Goal: Transaction & Acquisition: Download file/media

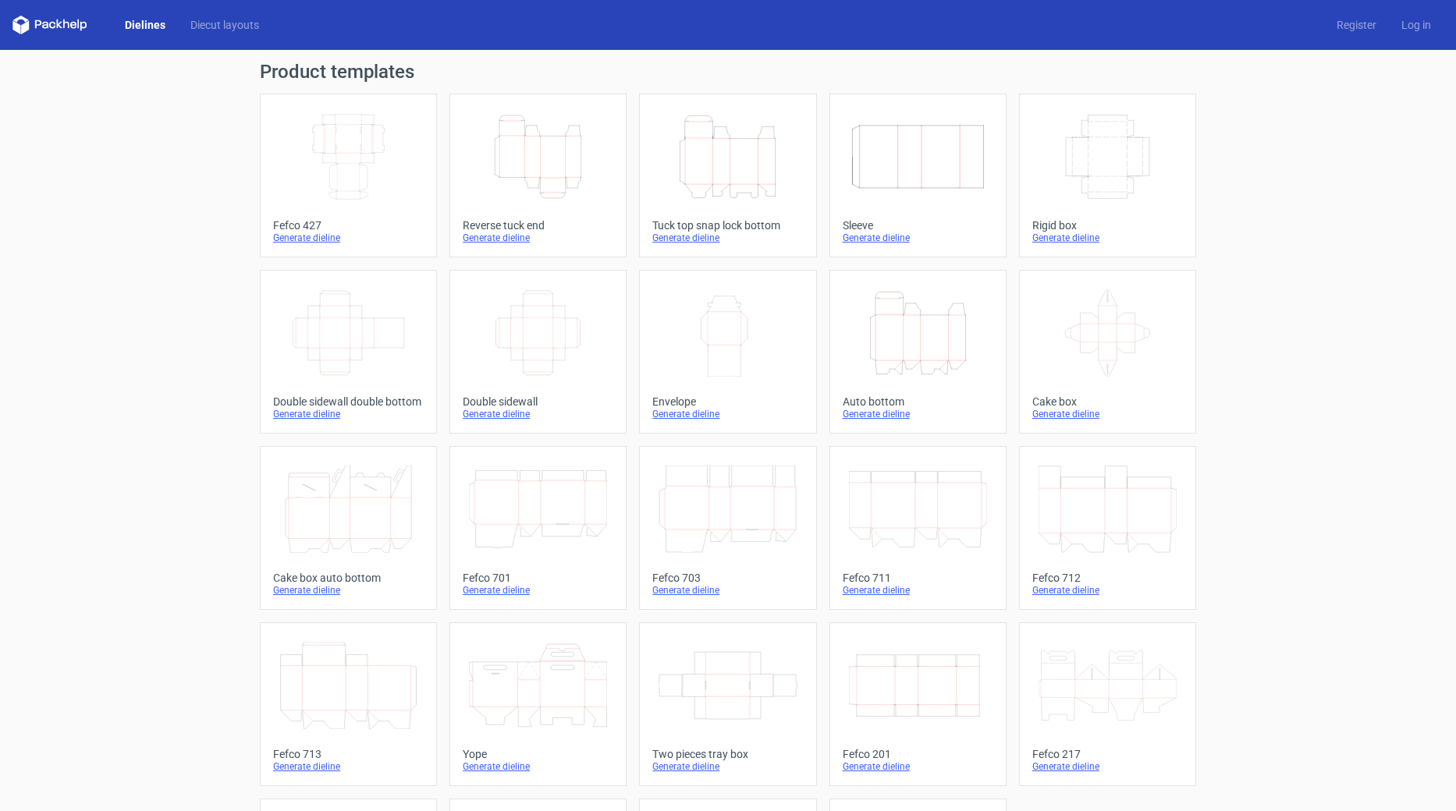
click at [379, 164] on icon "Width Depth Height" at bounding box center [348, 156] width 138 height 87
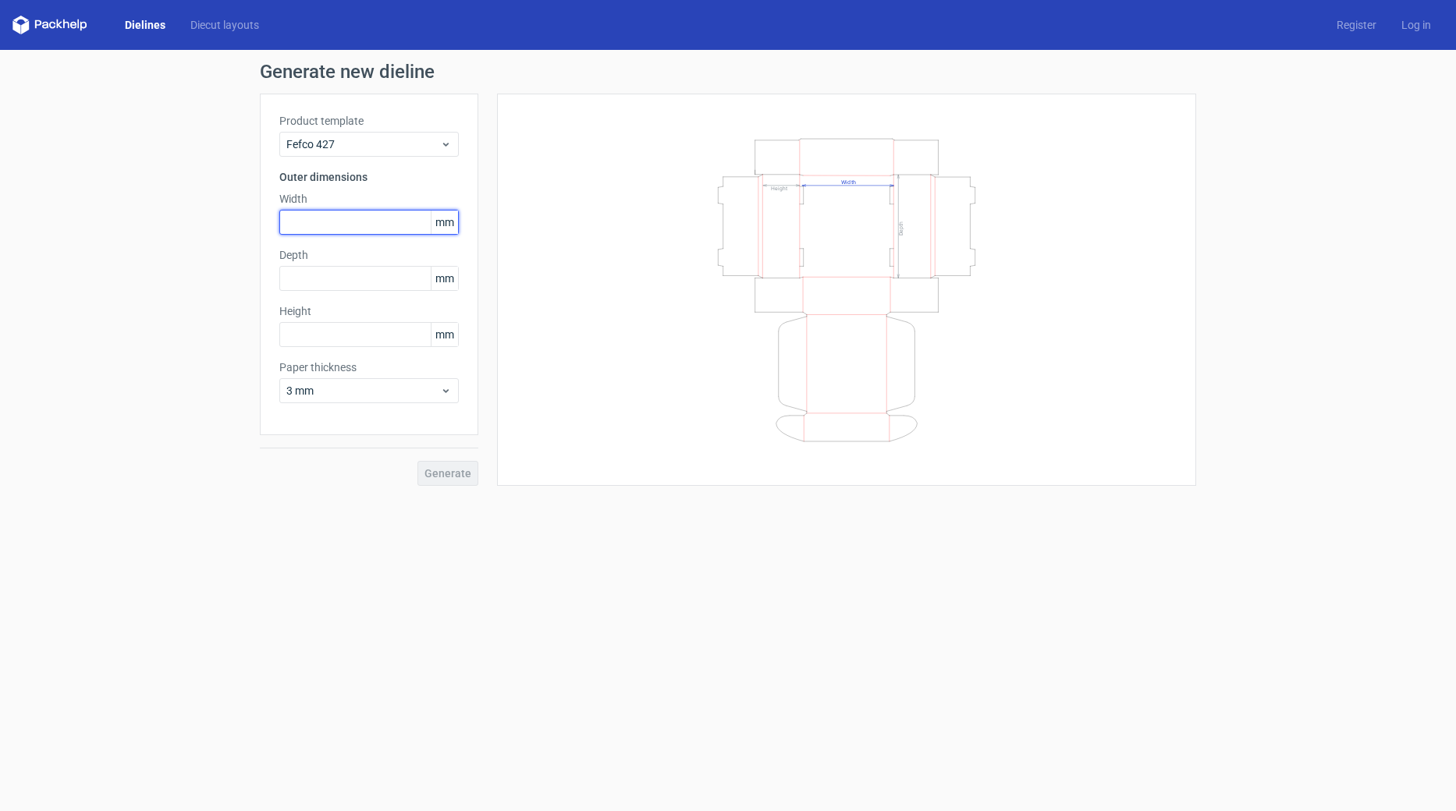
click at [344, 223] on input "text" at bounding box center [368, 222] width 179 height 25
click at [444, 224] on span "mm" at bounding box center [444, 222] width 27 height 23
click at [444, 223] on span "mm" at bounding box center [444, 222] width 27 height 23
click at [314, 149] on span "Fefco 427" at bounding box center [363, 145] width 154 height 16
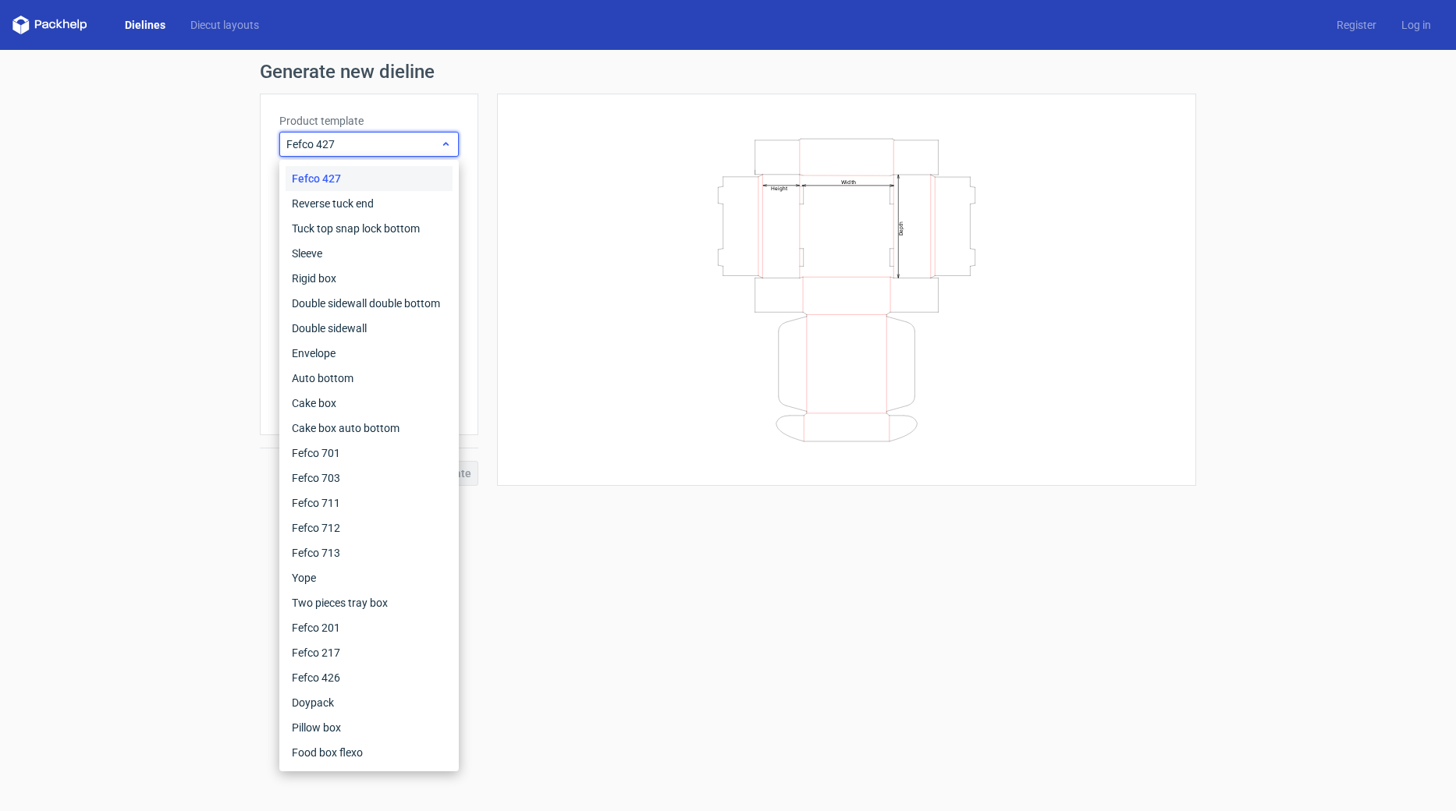
click at [314, 149] on span "Fefco 427" at bounding box center [363, 145] width 154 height 16
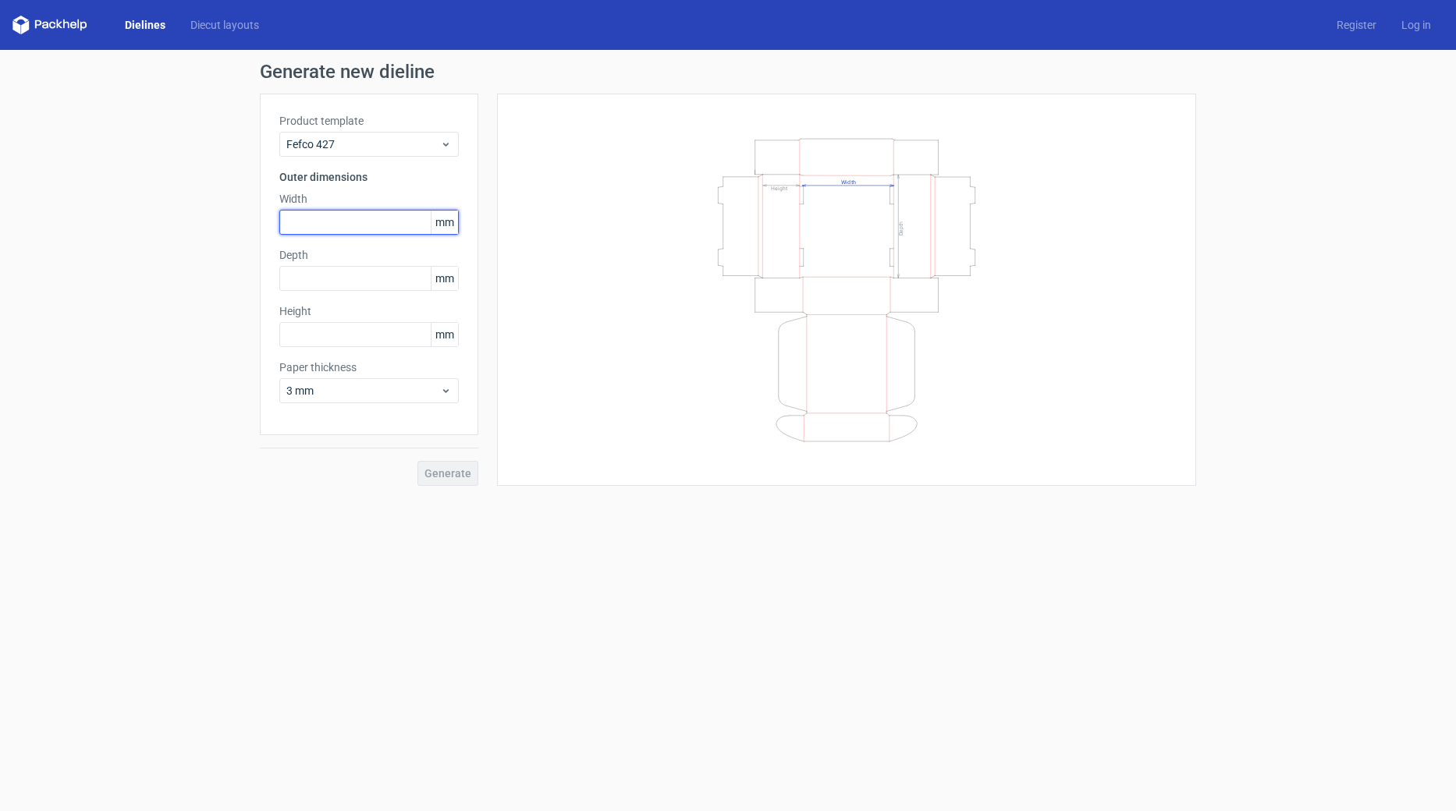
click at [323, 220] on input "text" at bounding box center [368, 222] width 179 height 25
type input "22"
type input "220"
type input "140"
type input "120"
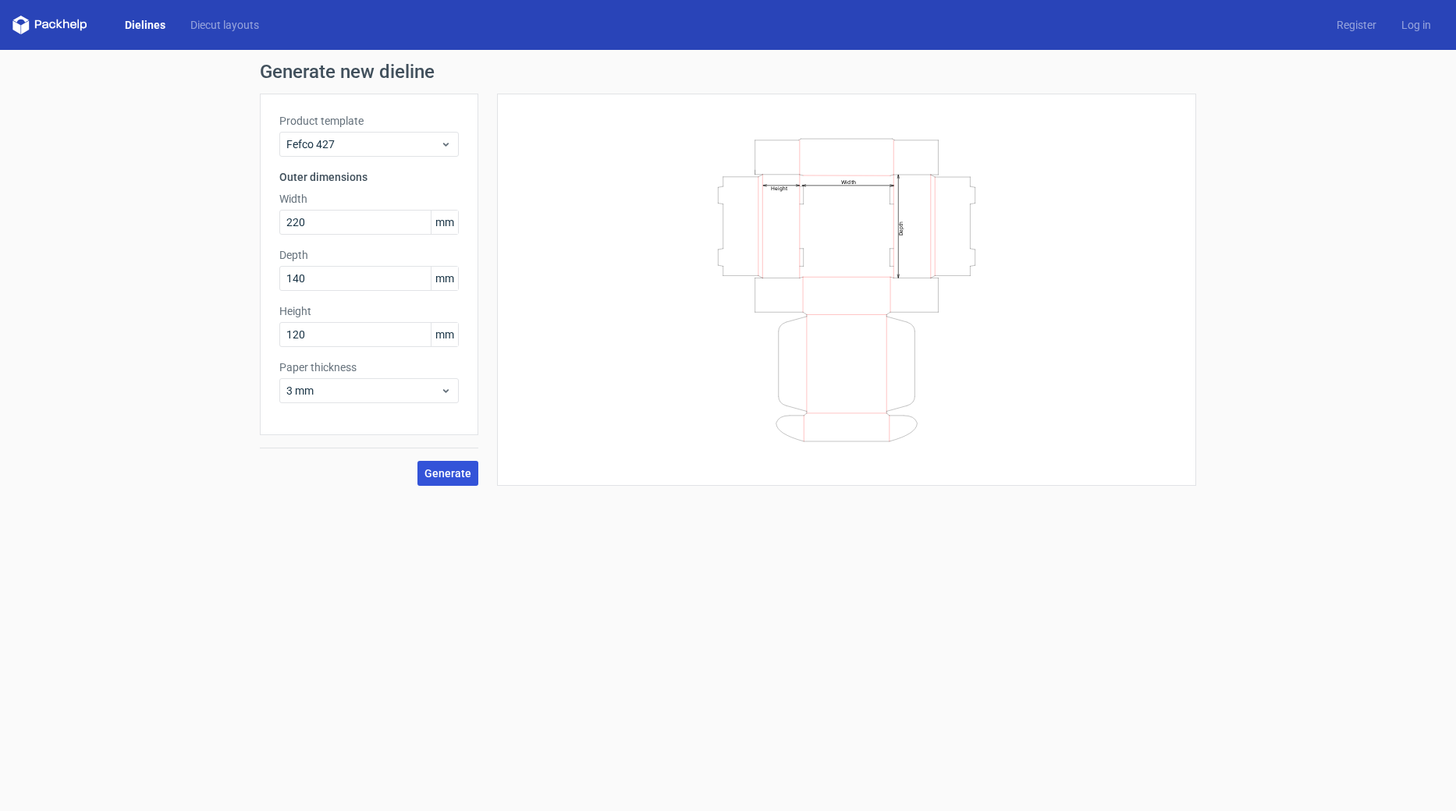
click at [435, 474] on span "Generate" at bounding box center [447, 473] width 47 height 11
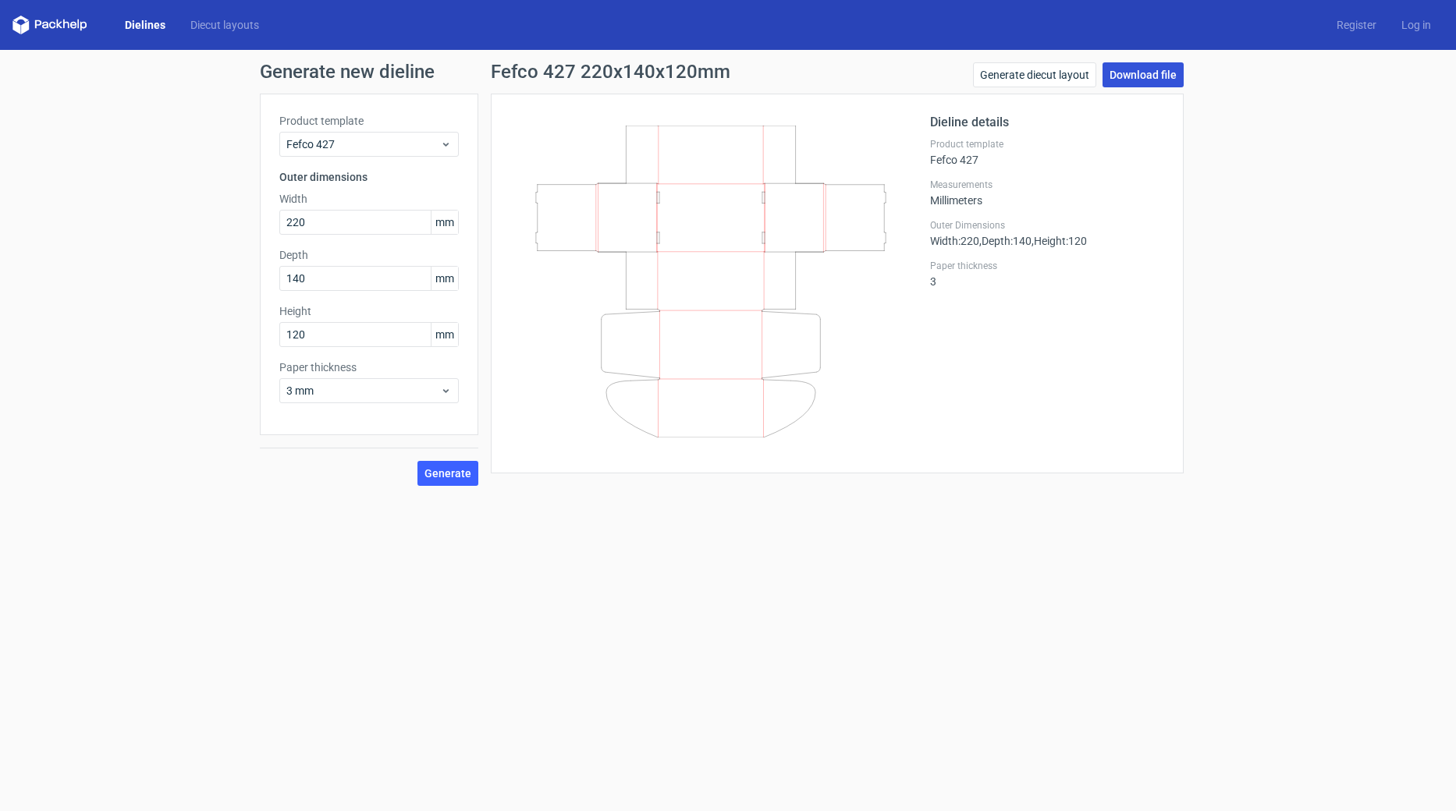
click at [1127, 71] on link "Download file" at bounding box center [1143, 74] width 81 height 25
